Goal: Task Accomplishment & Management: Use online tool/utility

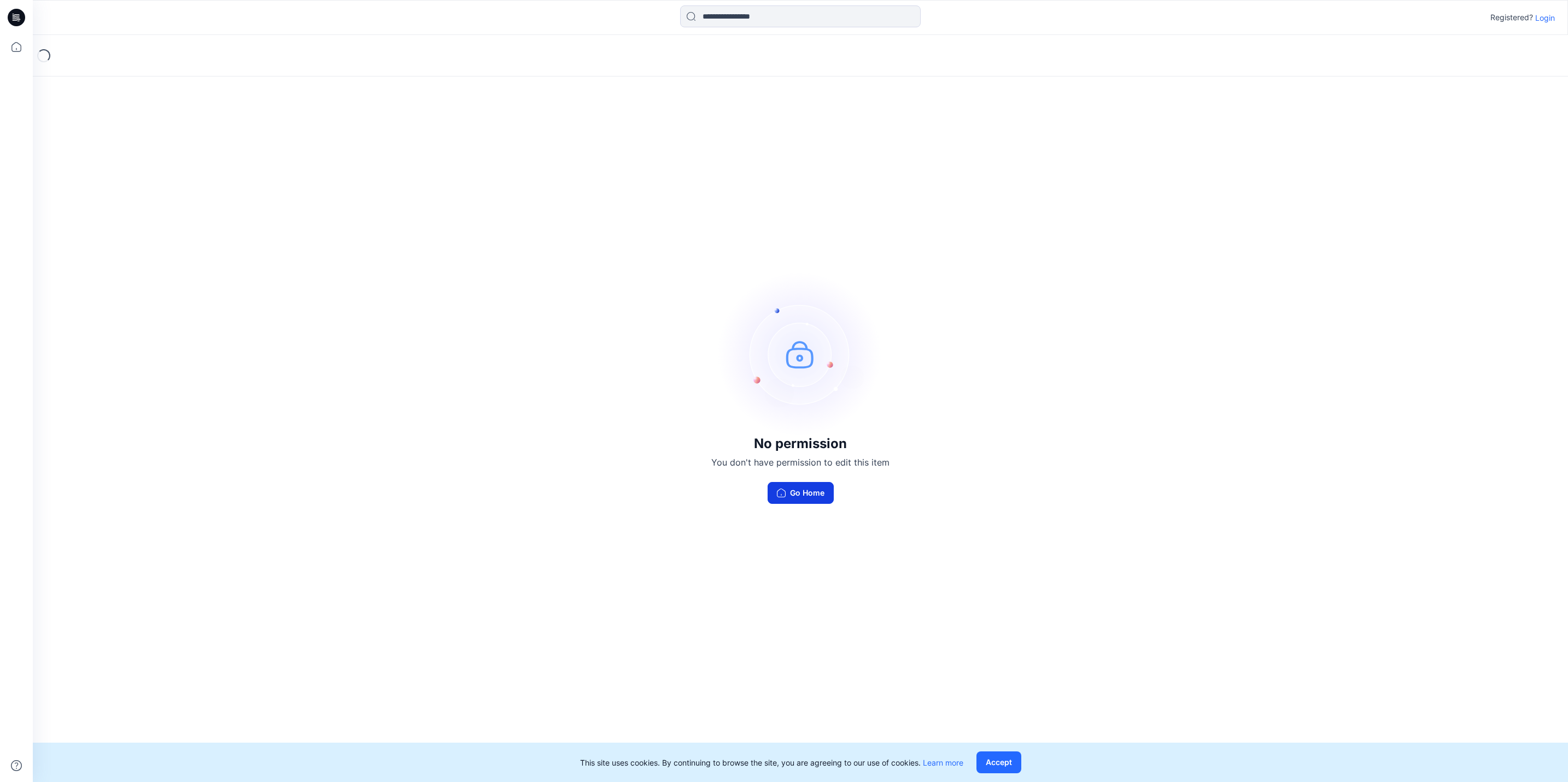
click at [788, 496] on button "Go Home" at bounding box center [801, 493] width 67 height 22
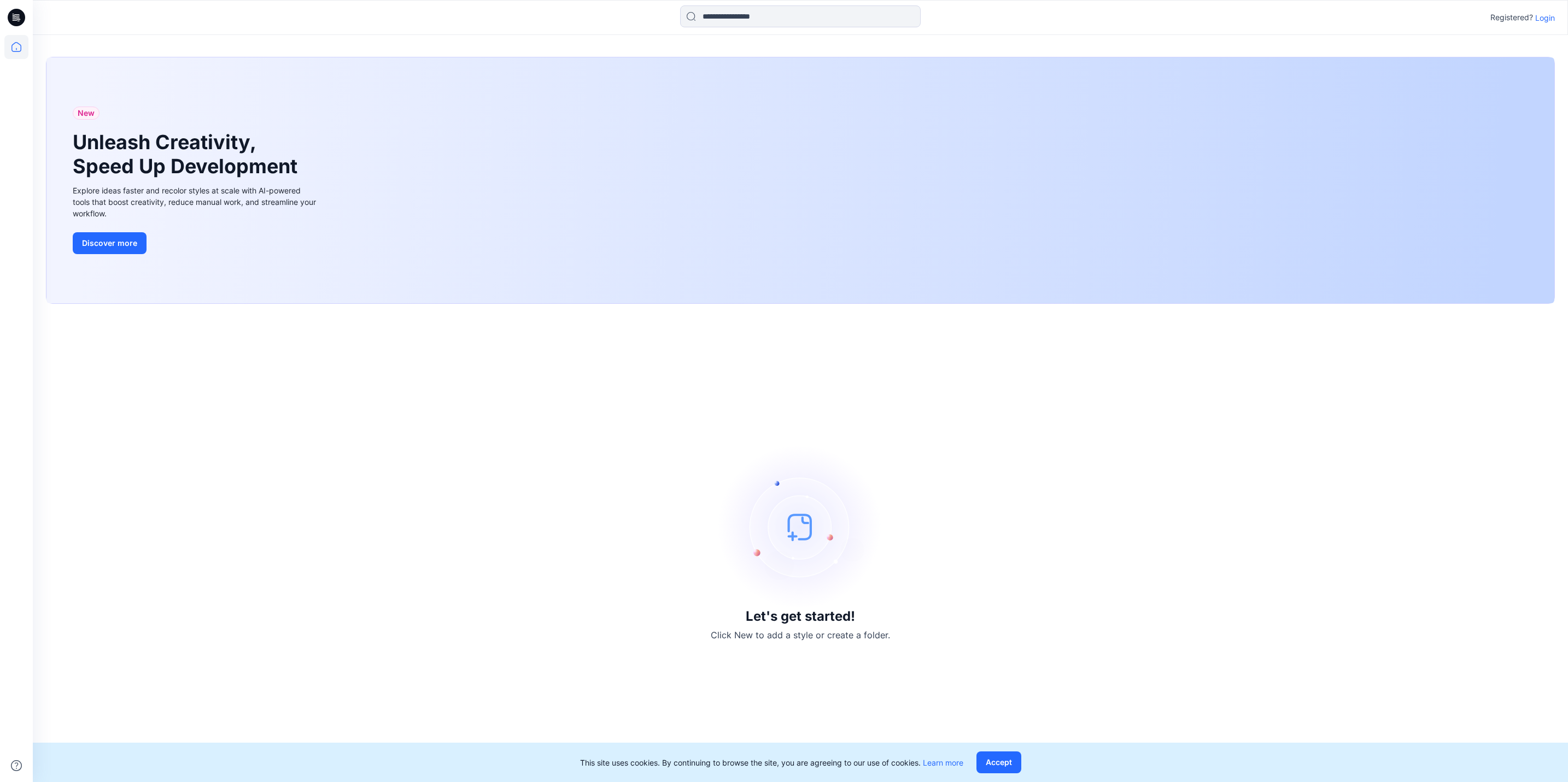
click at [1540, 14] on p "Login" at bounding box center [1544, 17] width 20 height 11
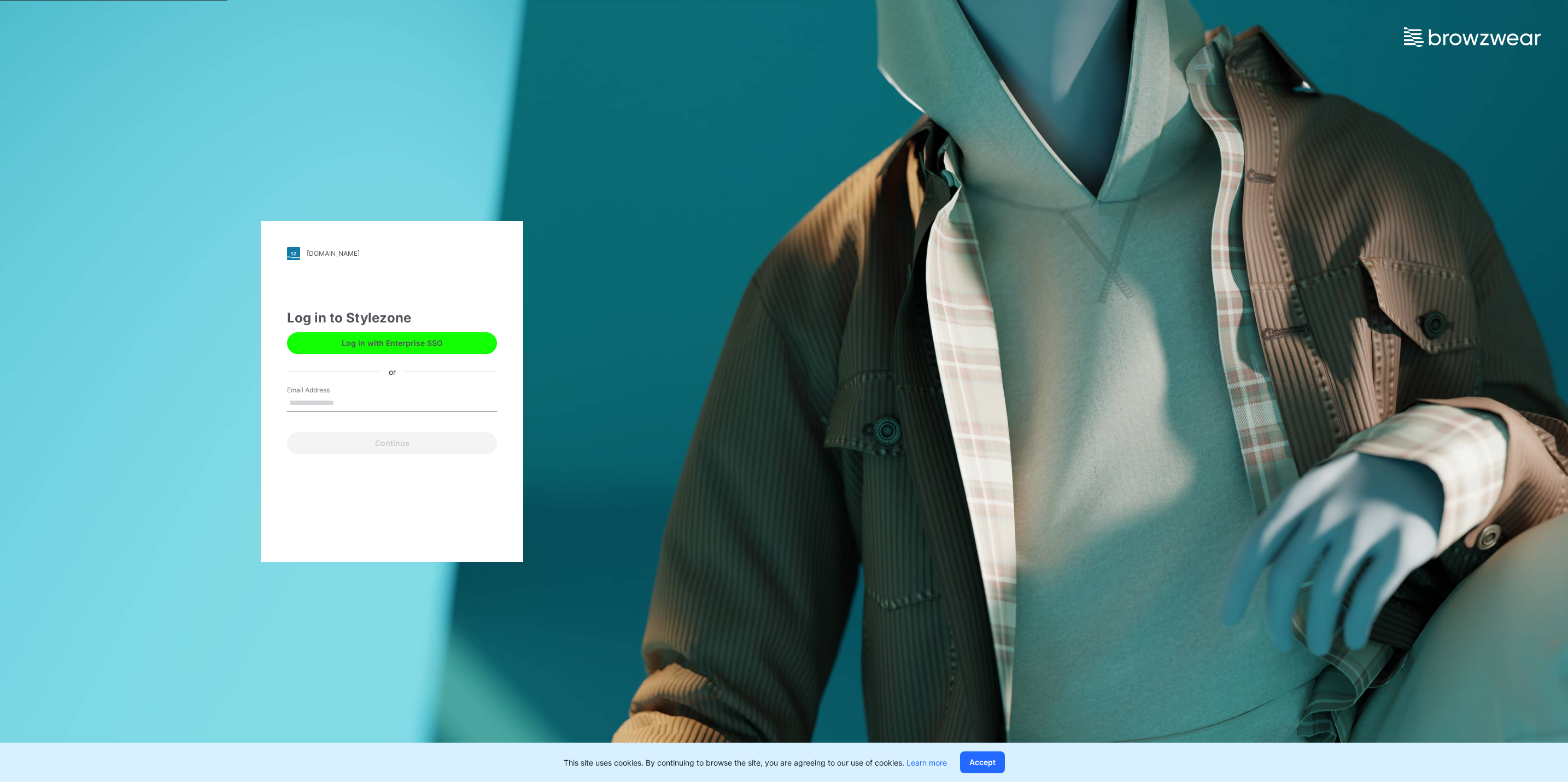
click at [383, 398] on input "Email Address" at bounding box center [392, 403] width 210 height 16
type input "**********"
click at [371, 449] on button "Continue" at bounding box center [392, 443] width 210 height 22
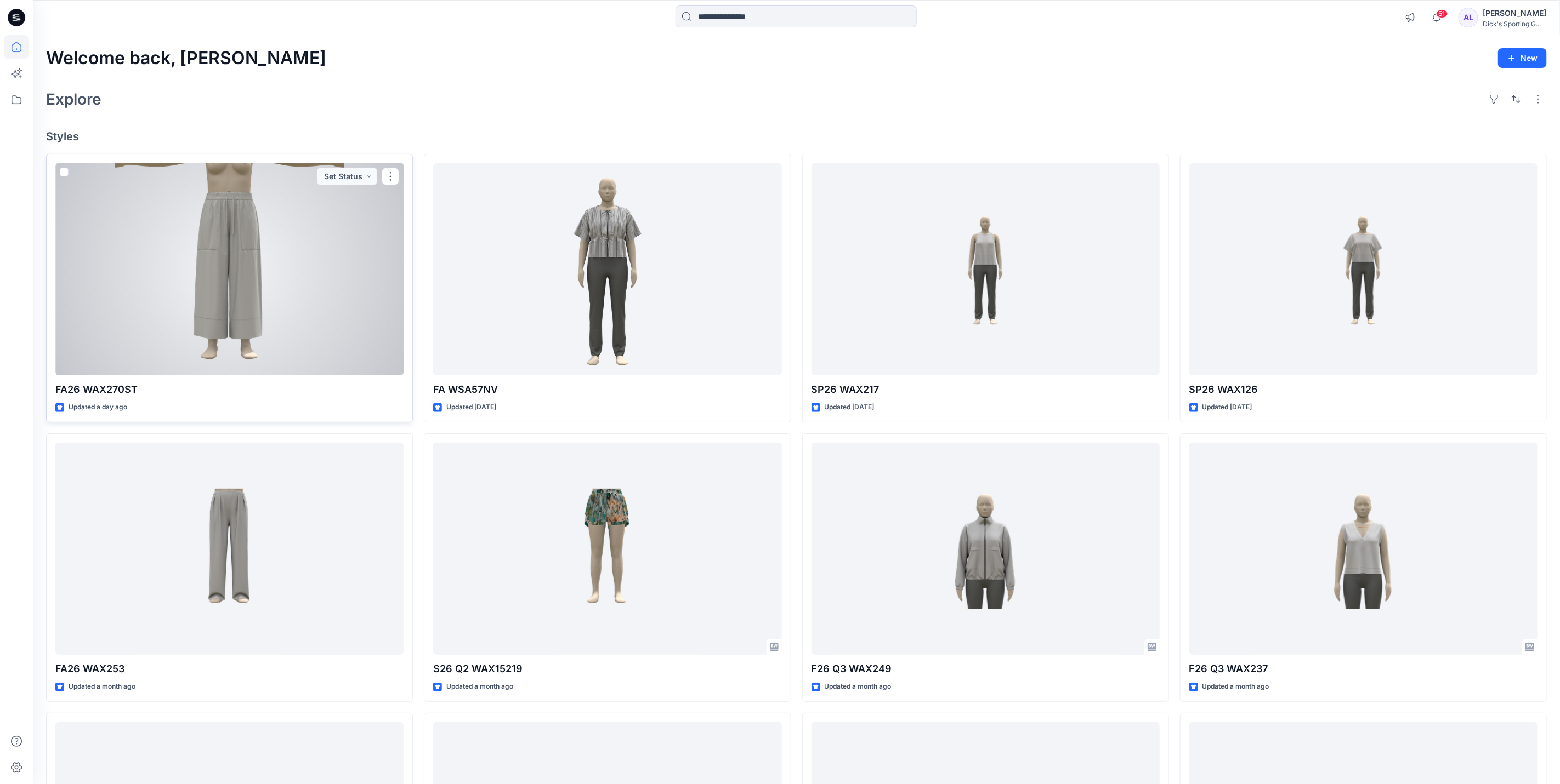
click at [195, 370] on div at bounding box center [229, 269] width 348 height 213
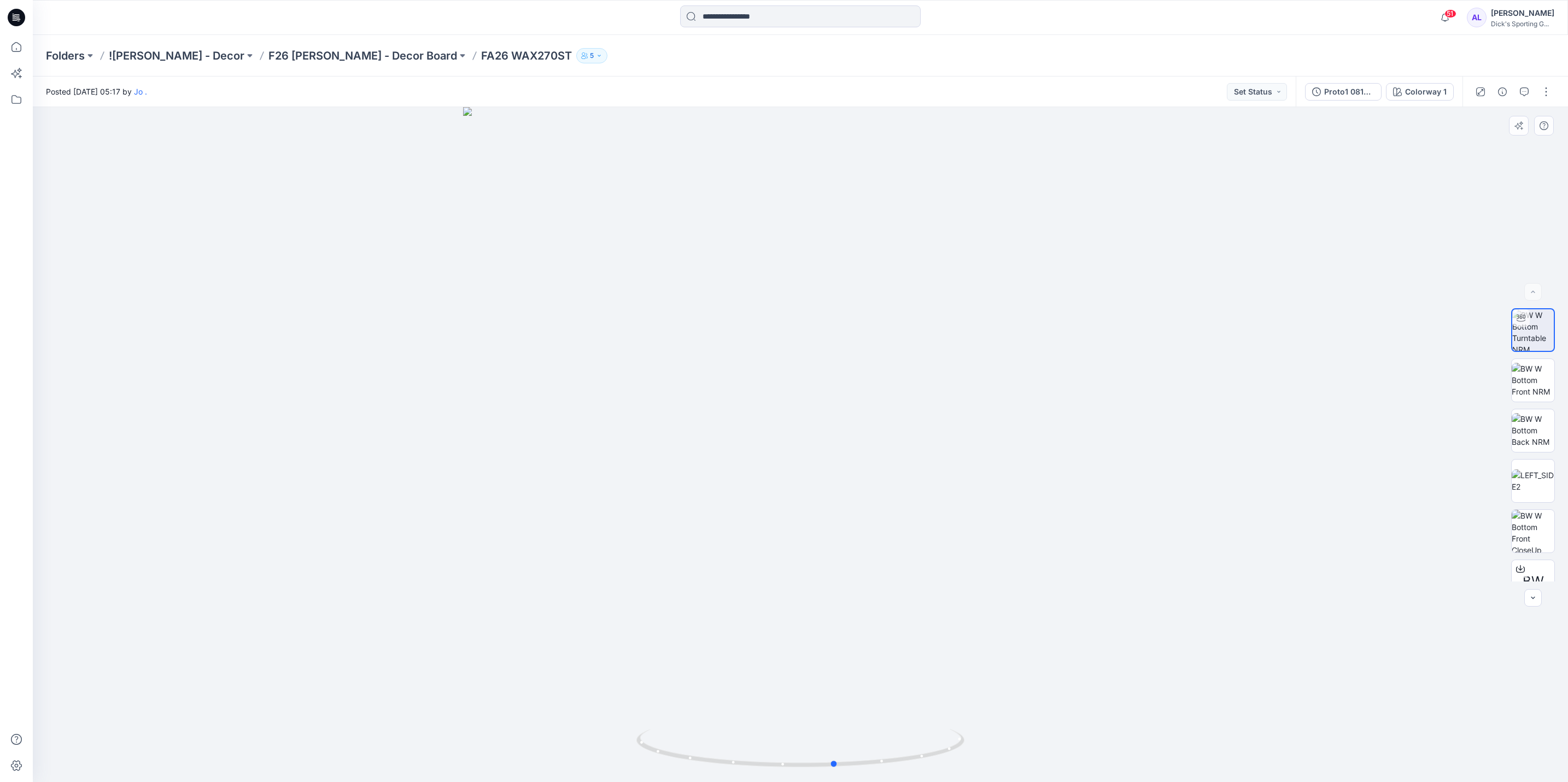
drag, startPoint x: 876, startPoint y: 767, endPoint x: 582, endPoint y: 741, distance: 295.1
click at [582, 741] on div at bounding box center [800, 445] width 1535 height 675
drag, startPoint x: 1125, startPoint y: 617, endPoint x: 1114, endPoint y: 665, distance: 49.2
click at [1114, 665] on div at bounding box center [800, 445] width 1535 height 675
drag, startPoint x: 909, startPoint y: 760, endPoint x: 802, endPoint y: 772, distance: 107.7
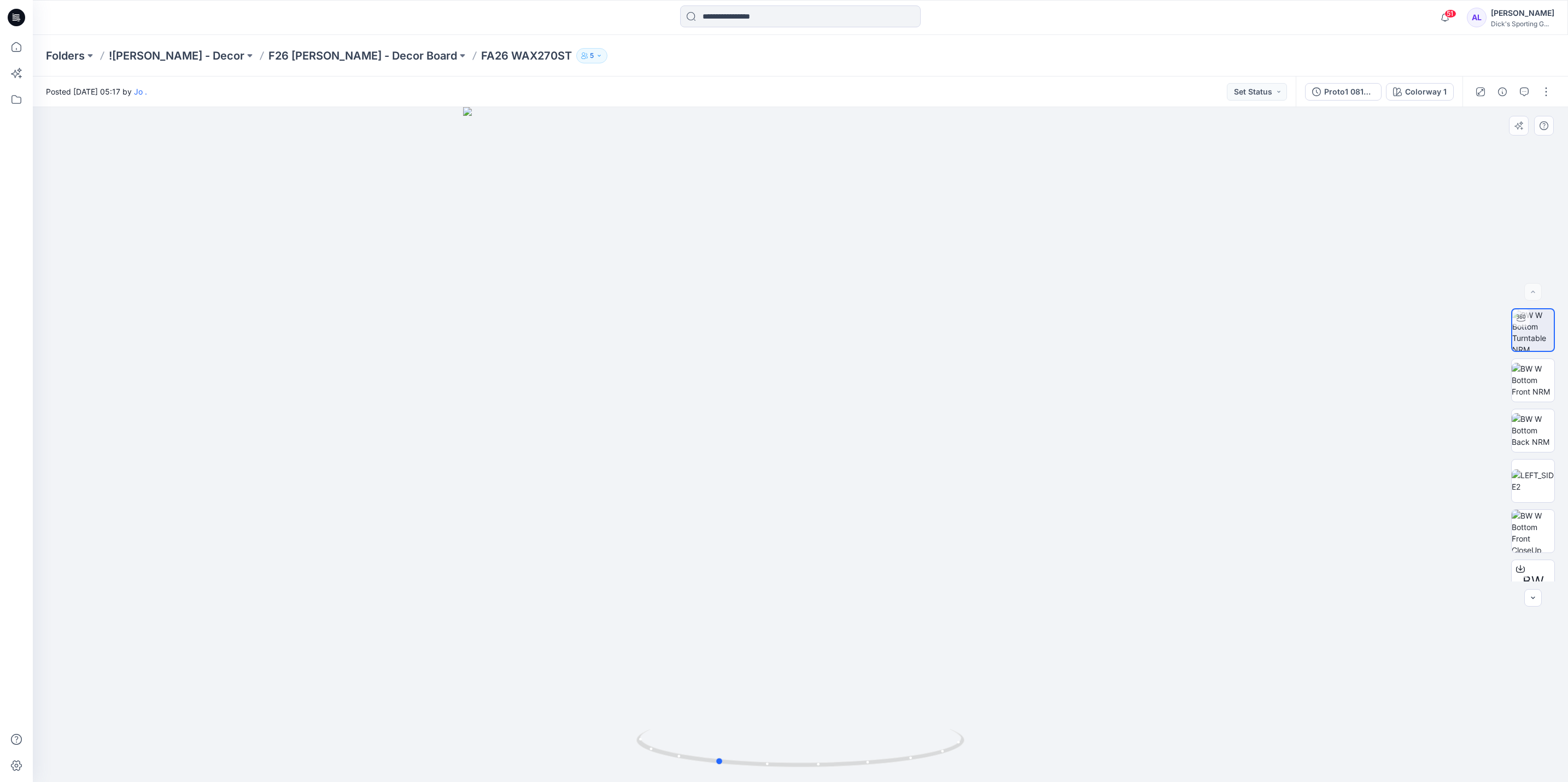
click at [802, 772] on div at bounding box center [800, 445] width 1535 height 675
click at [1212, 698] on div at bounding box center [800, 445] width 1535 height 675
drag, startPoint x: 1540, startPoint y: 438, endPoint x: 1513, endPoint y: 456, distance: 32.4
click at [1540, 438] on img at bounding box center [1533, 431] width 43 height 34
